Goal: Navigation & Orientation: Find specific page/section

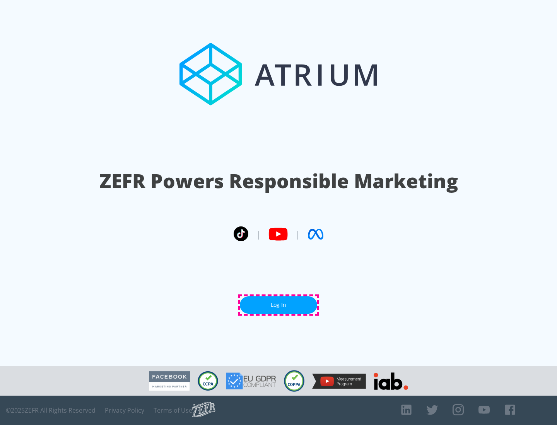
click at [278, 305] on link "Log In" at bounding box center [278, 305] width 77 height 17
